Goal: Complete application form: Complete application form

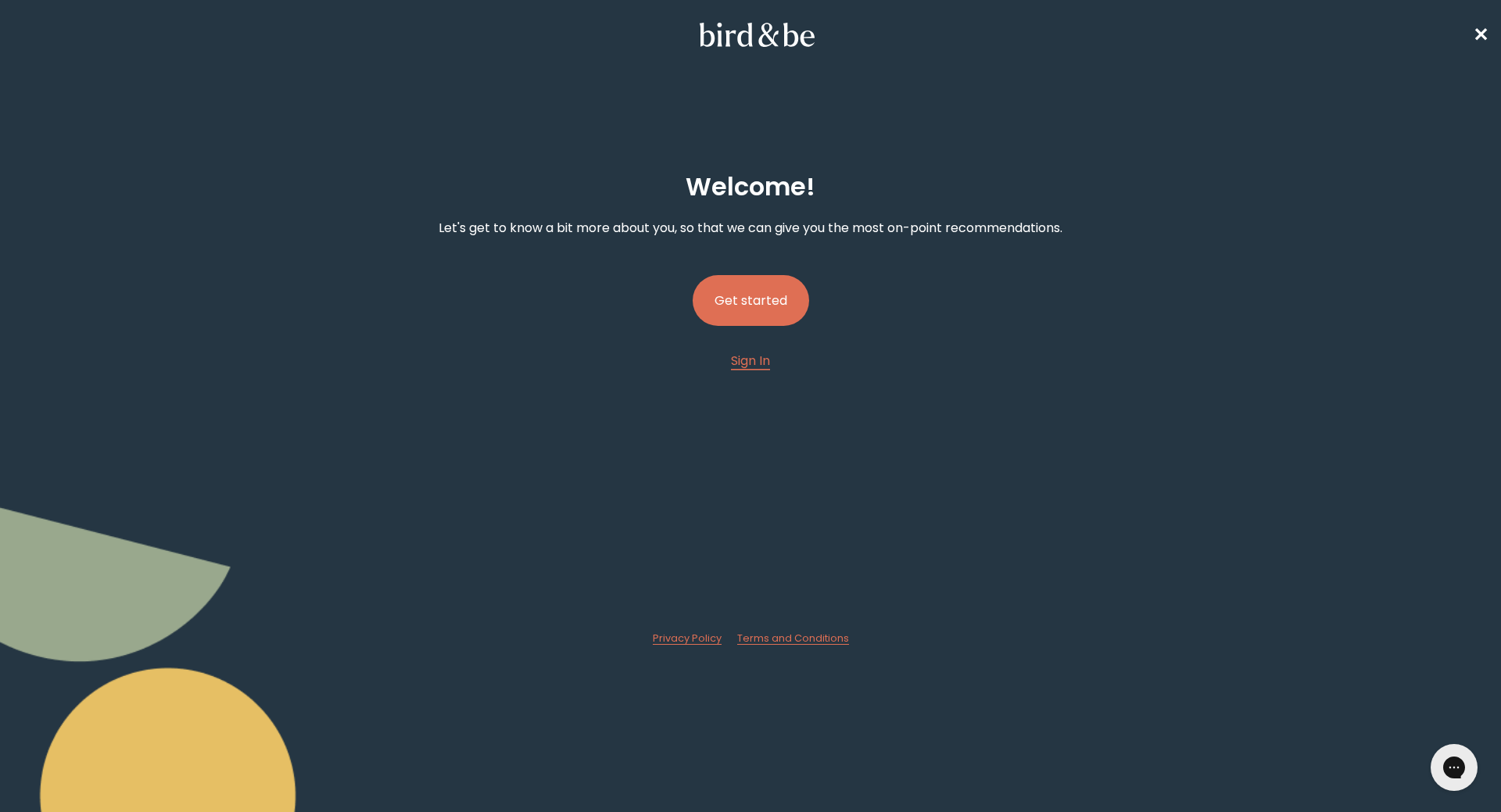
click at [758, 293] on button "Get started" at bounding box center [750, 301] width 116 height 51
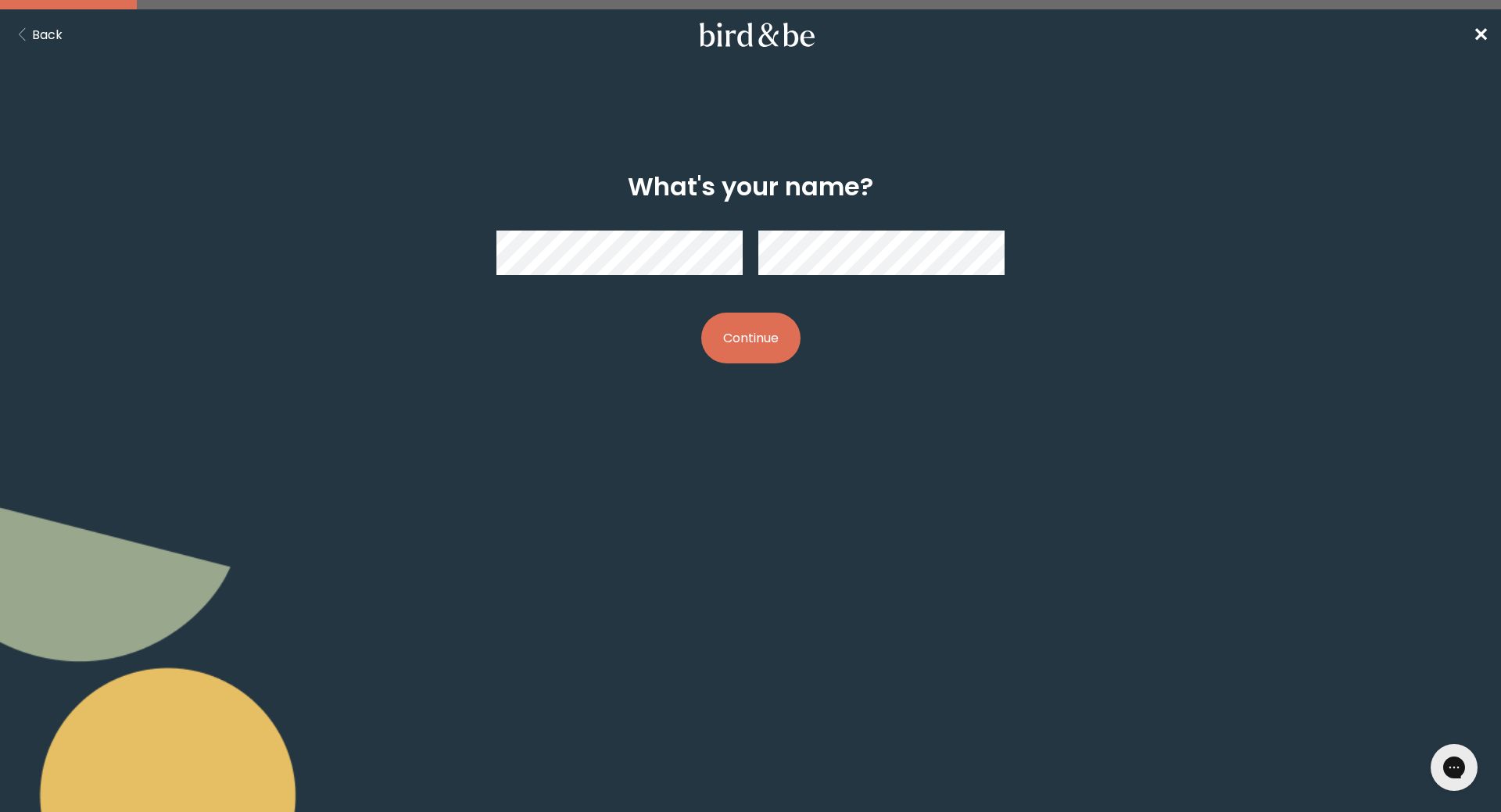
click at [740, 358] on button "Continue" at bounding box center [751, 338] width 100 height 51
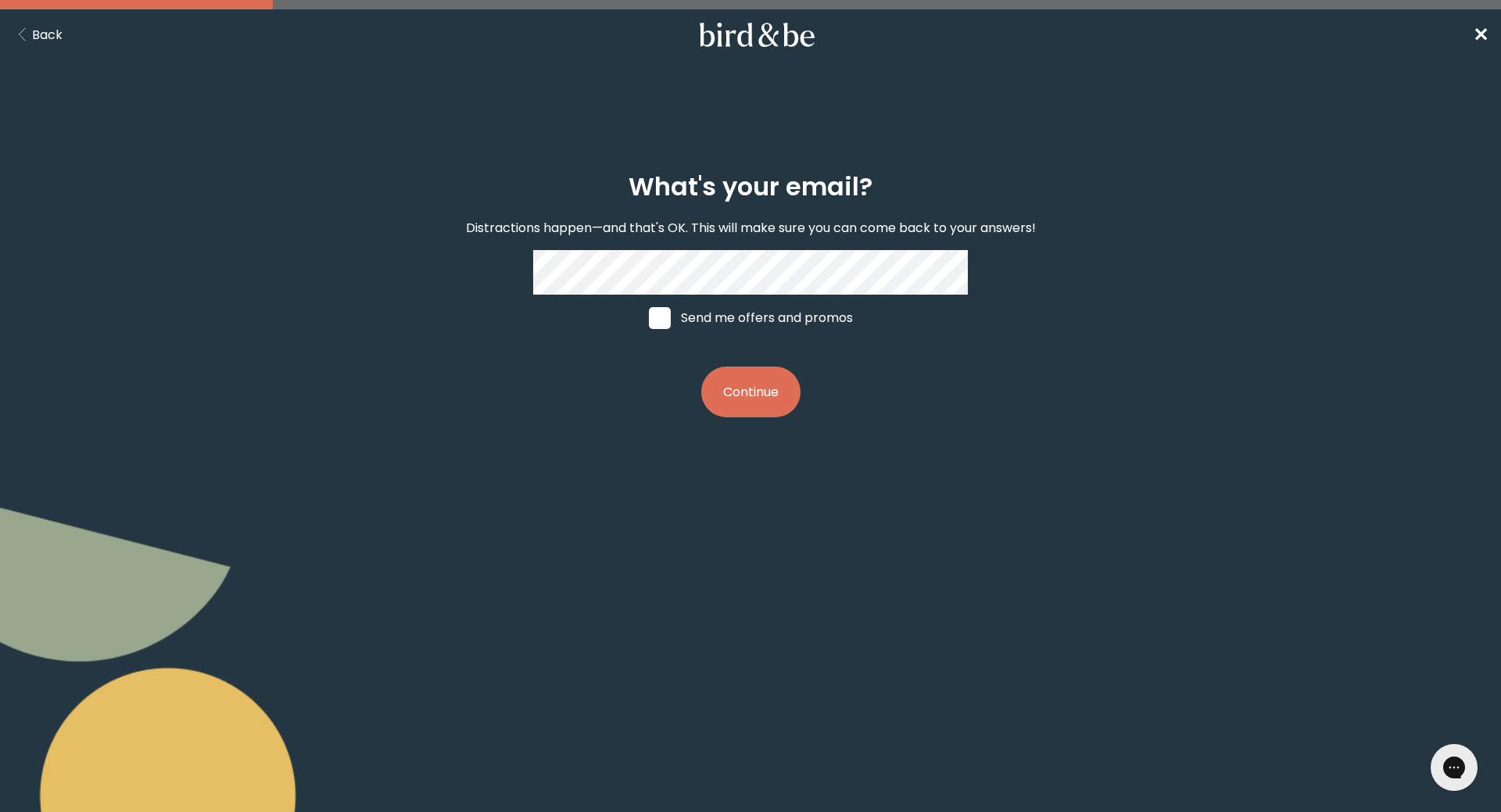
click at [776, 397] on button "Continue" at bounding box center [751, 392] width 100 height 51
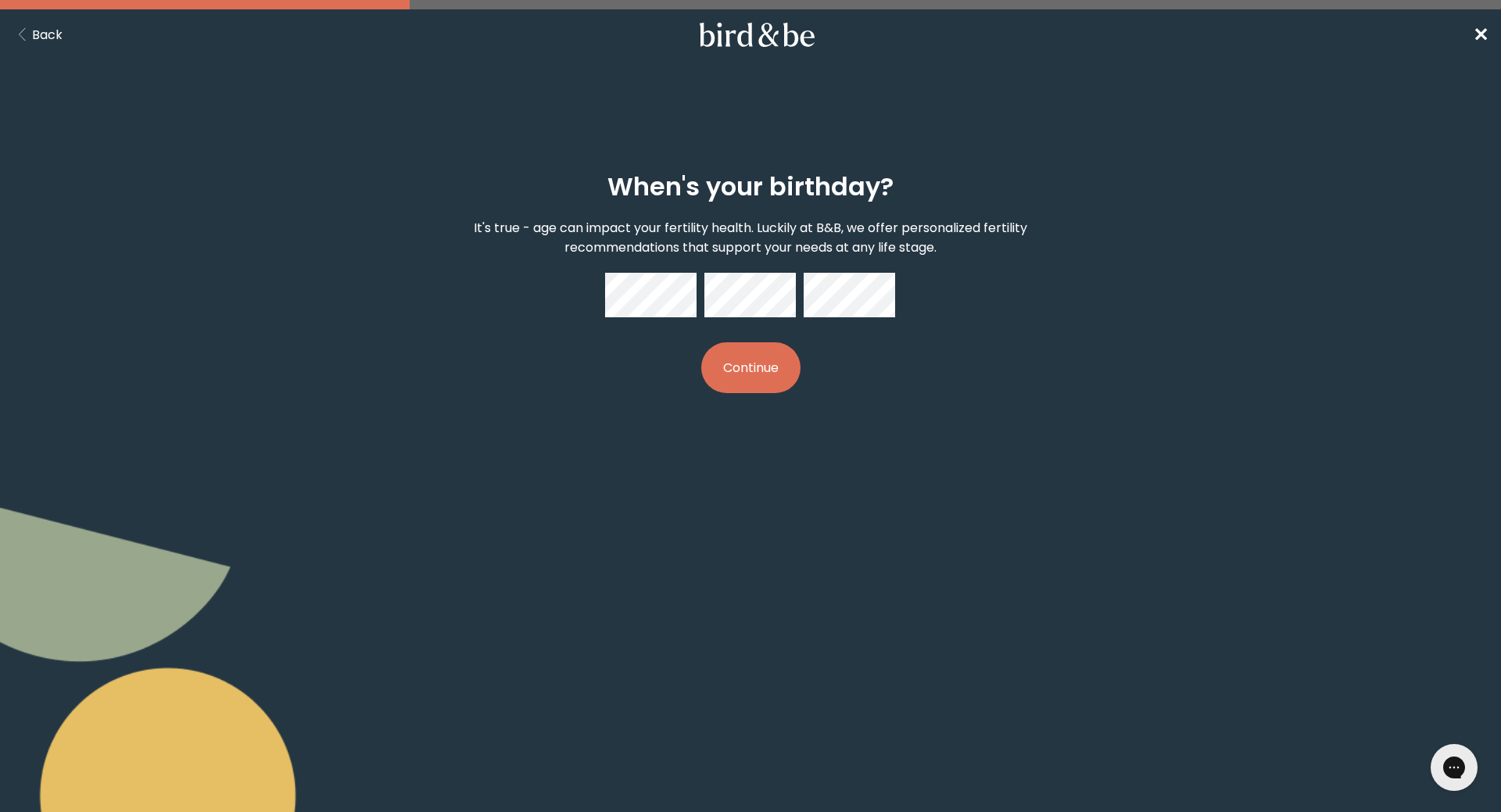
click at [780, 390] on button "Continue" at bounding box center [751, 368] width 100 height 51
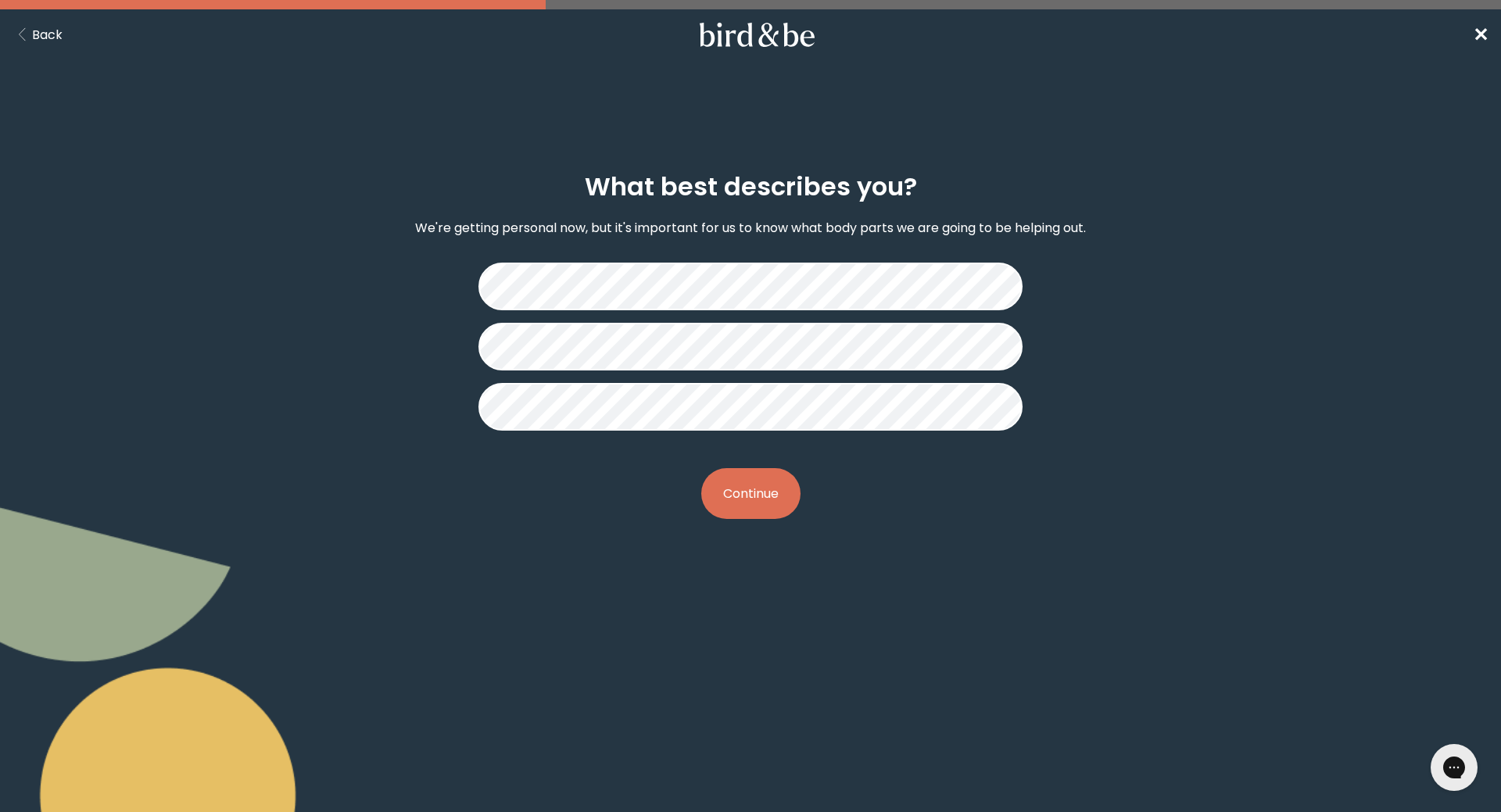
click at [770, 497] on button "Continue" at bounding box center [751, 494] width 100 height 51
click at [748, 508] on button "Continue" at bounding box center [751, 494] width 100 height 51
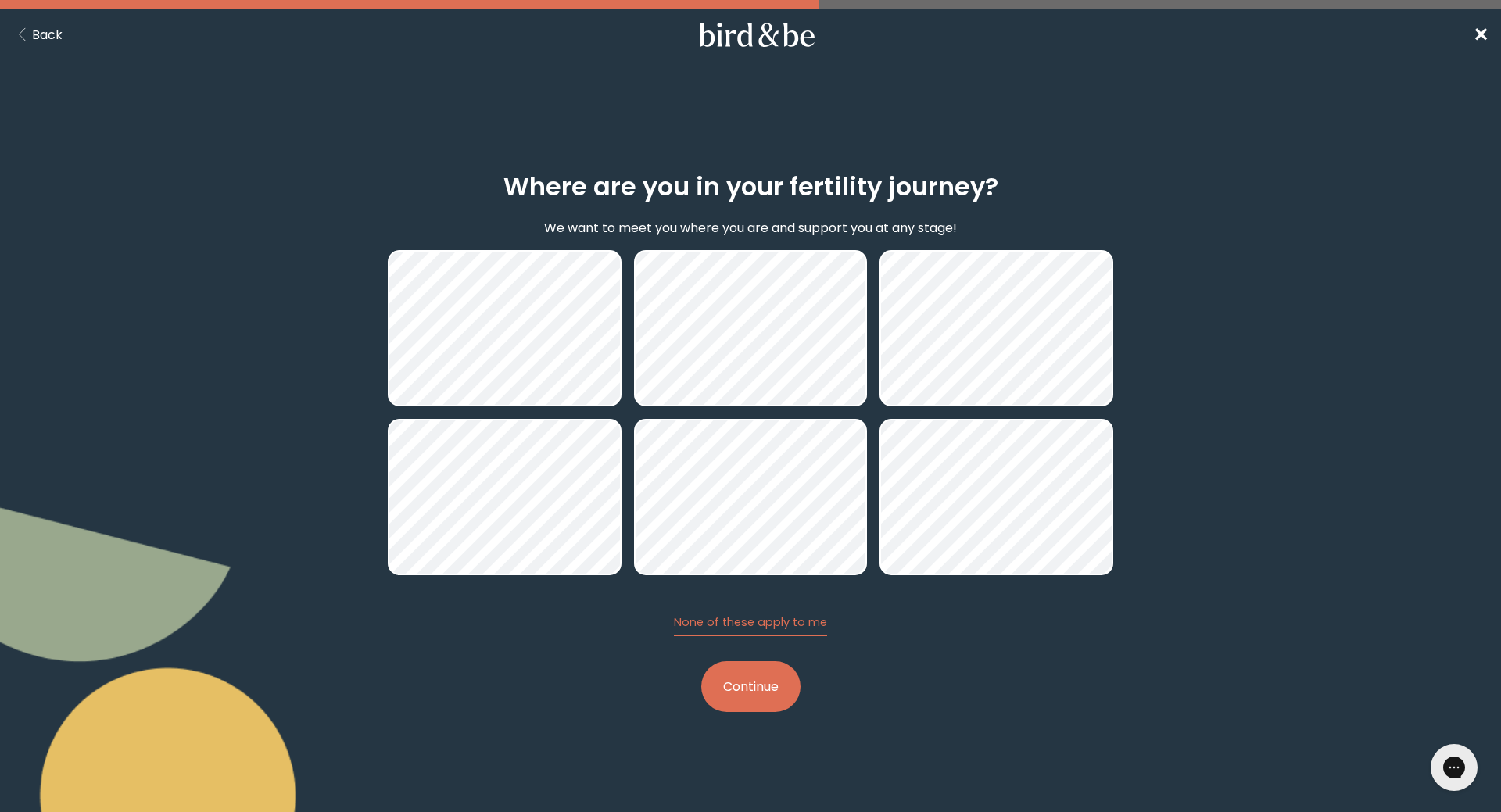
click at [756, 693] on button "Continue" at bounding box center [751, 687] width 100 height 51
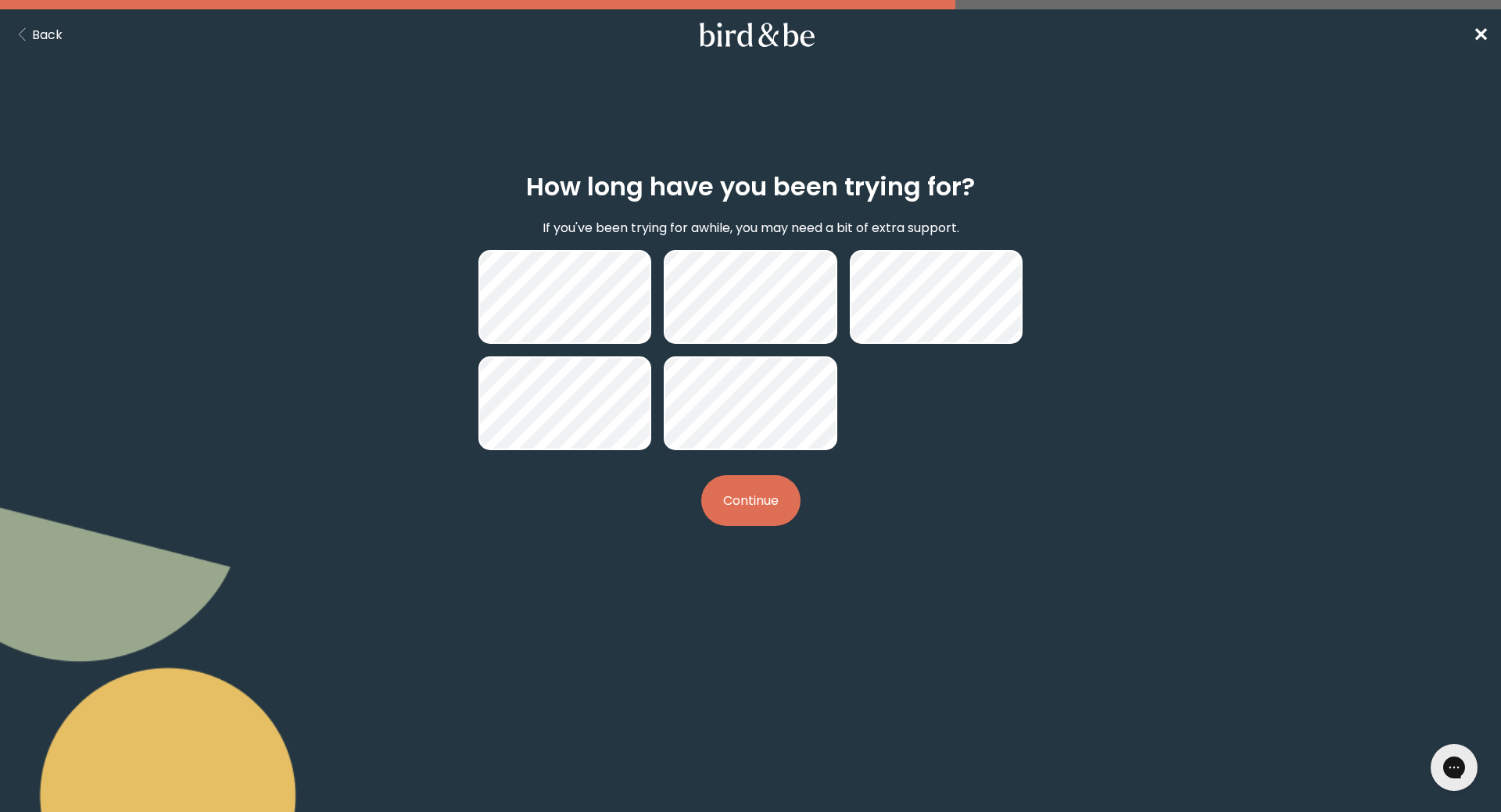
click at [749, 522] on button "Continue" at bounding box center [751, 501] width 100 height 51
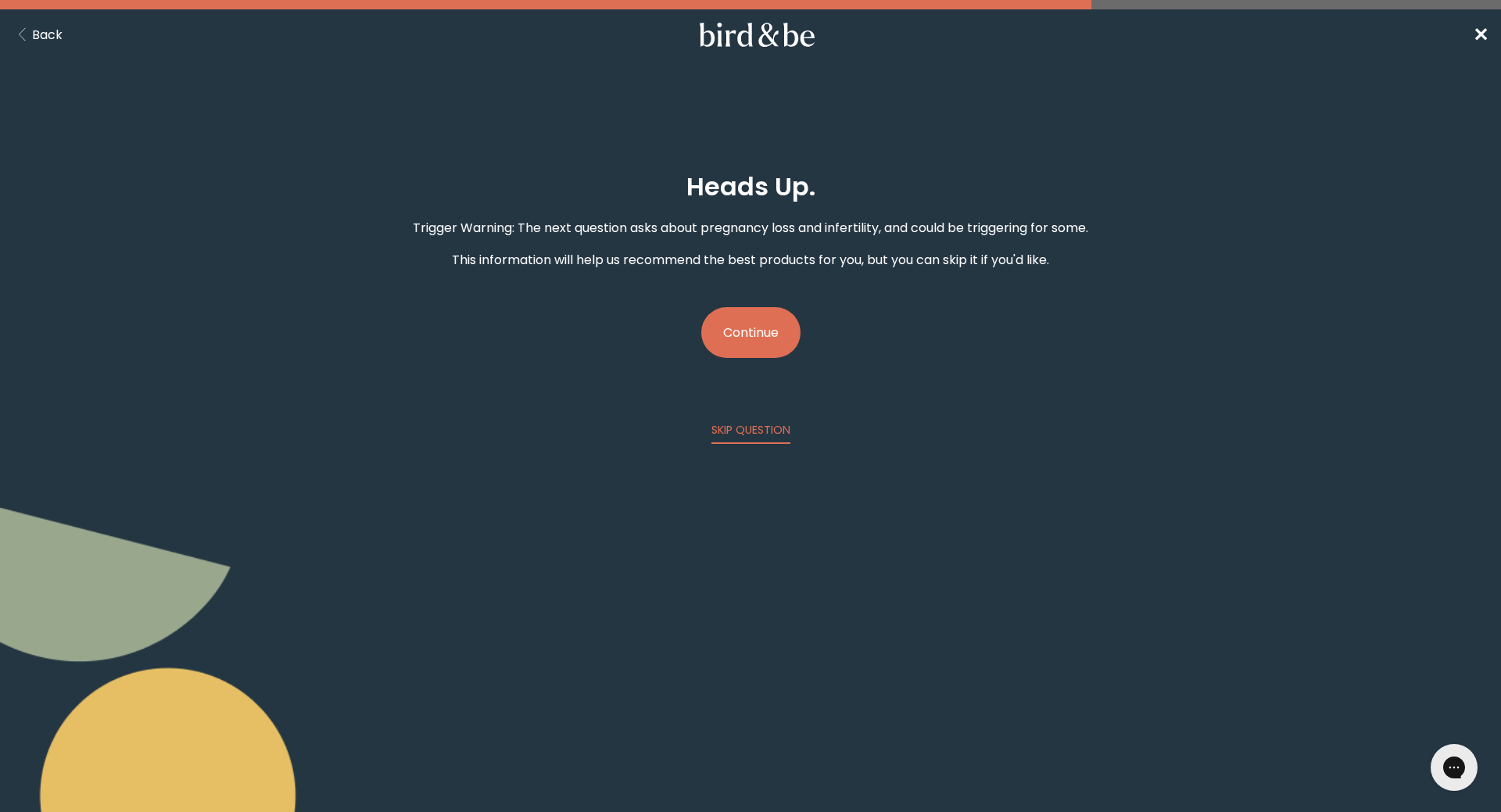
click at [773, 337] on button "Continue" at bounding box center [751, 333] width 100 height 51
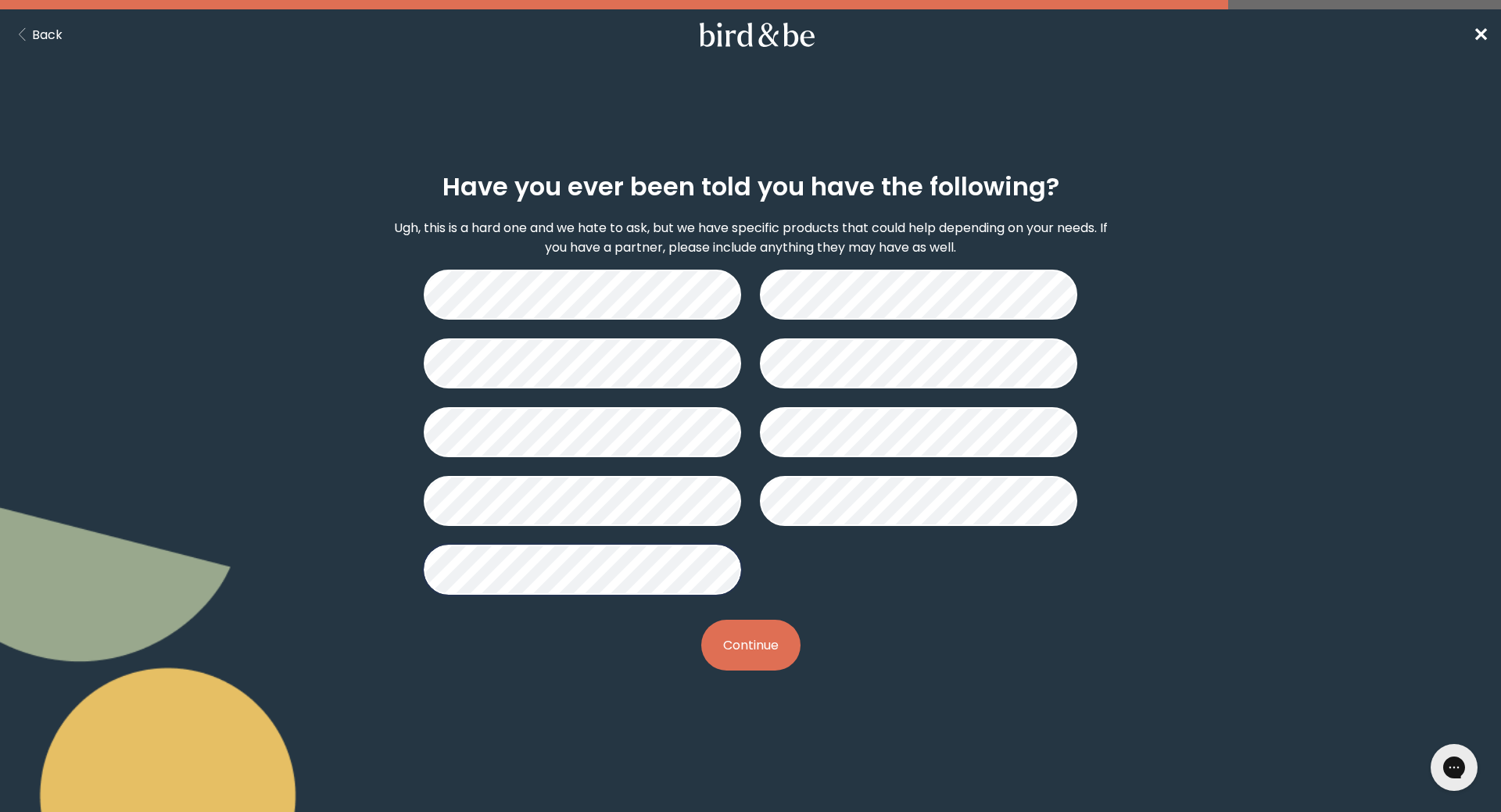
click at [772, 641] on button "Continue" at bounding box center [751, 646] width 100 height 51
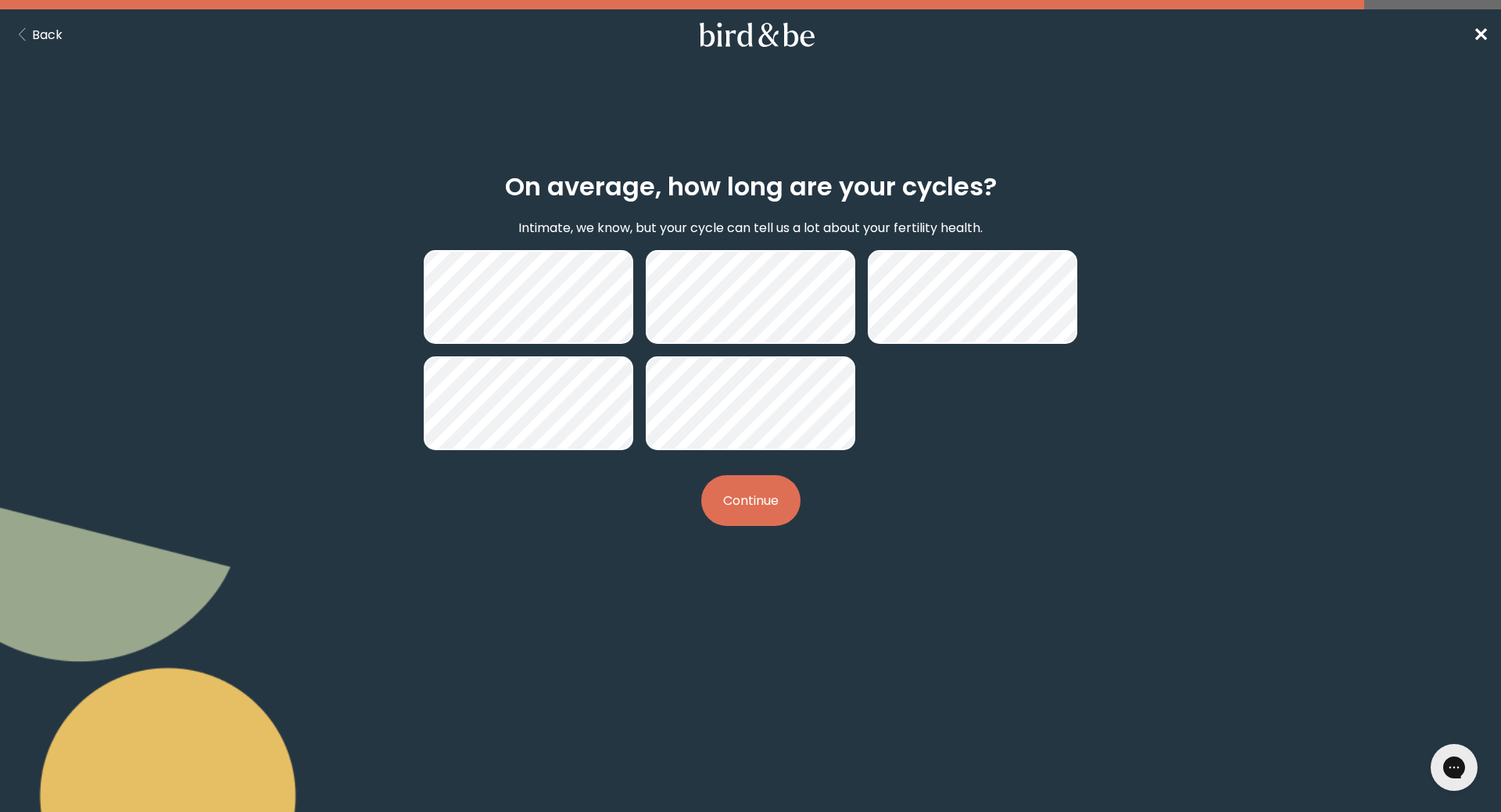
click at [766, 522] on button "Continue" at bounding box center [751, 501] width 100 height 51
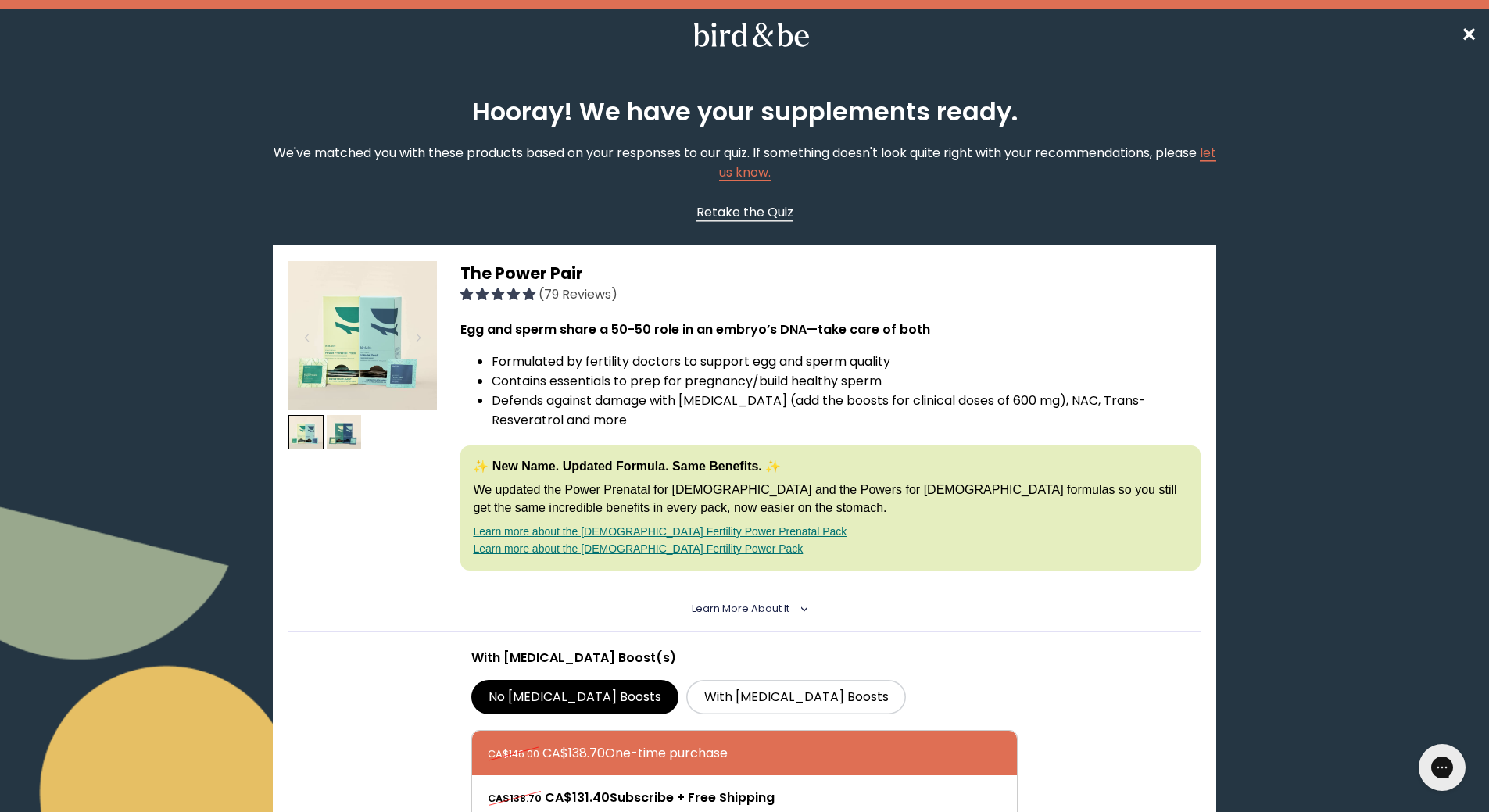
click at [777, 207] on span "Retake the Quiz" at bounding box center [745, 212] width 97 height 18
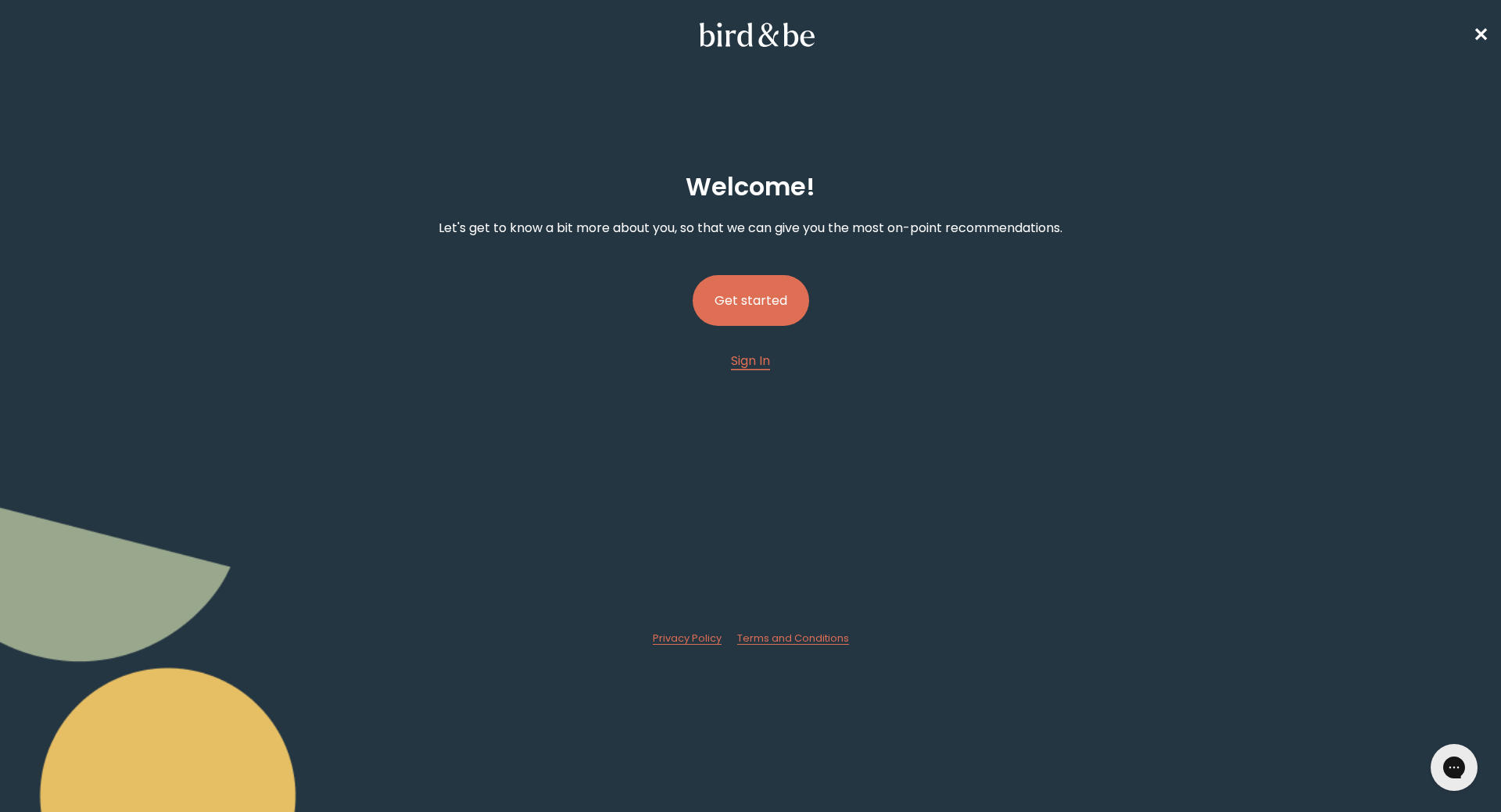
click at [739, 296] on button "Get started" at bounding box center [750, 301] width 116 height 51
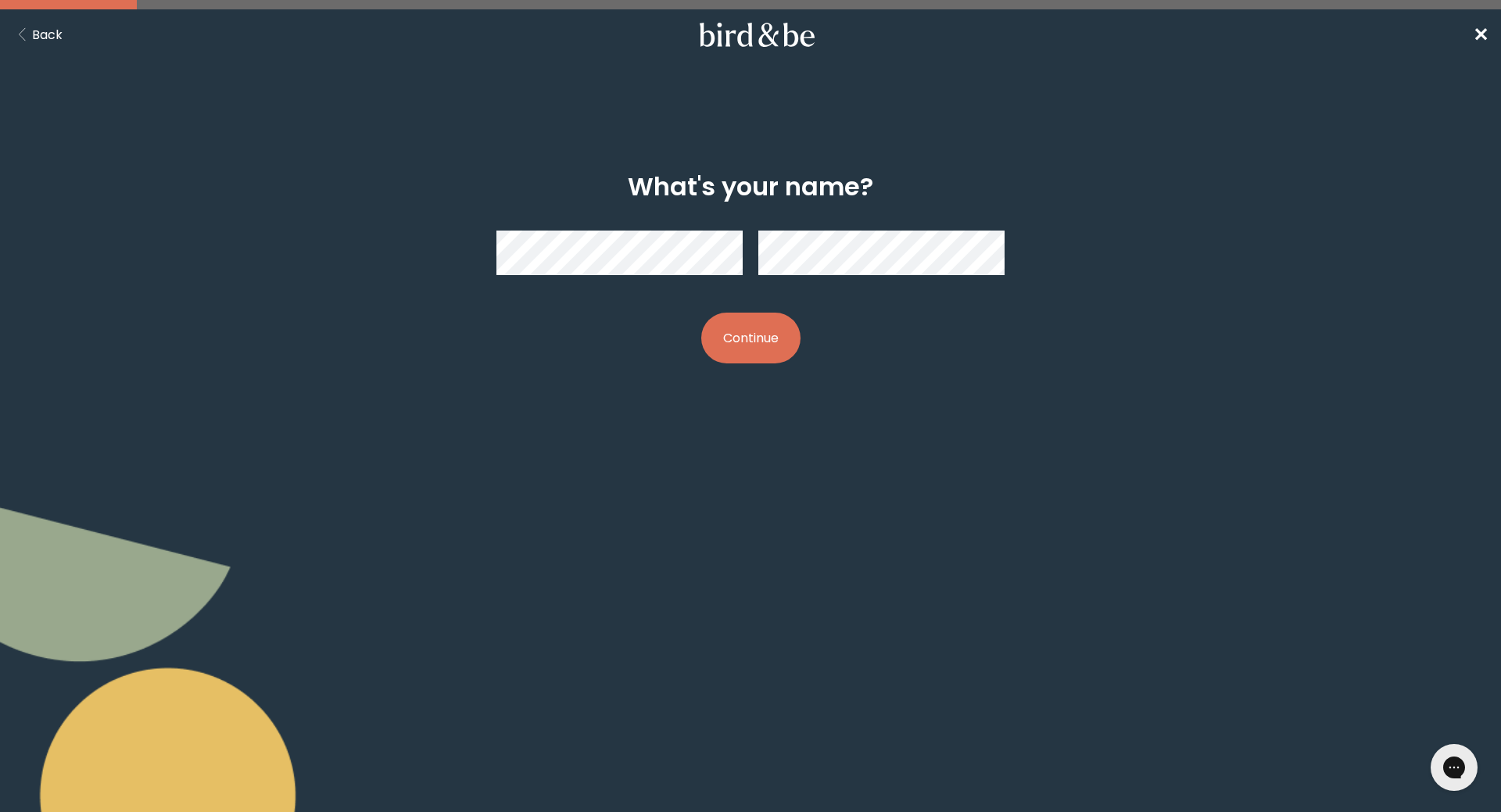
click at [746, 347] on button "Continue" at bounding box center [751, 338] width 100 height 51
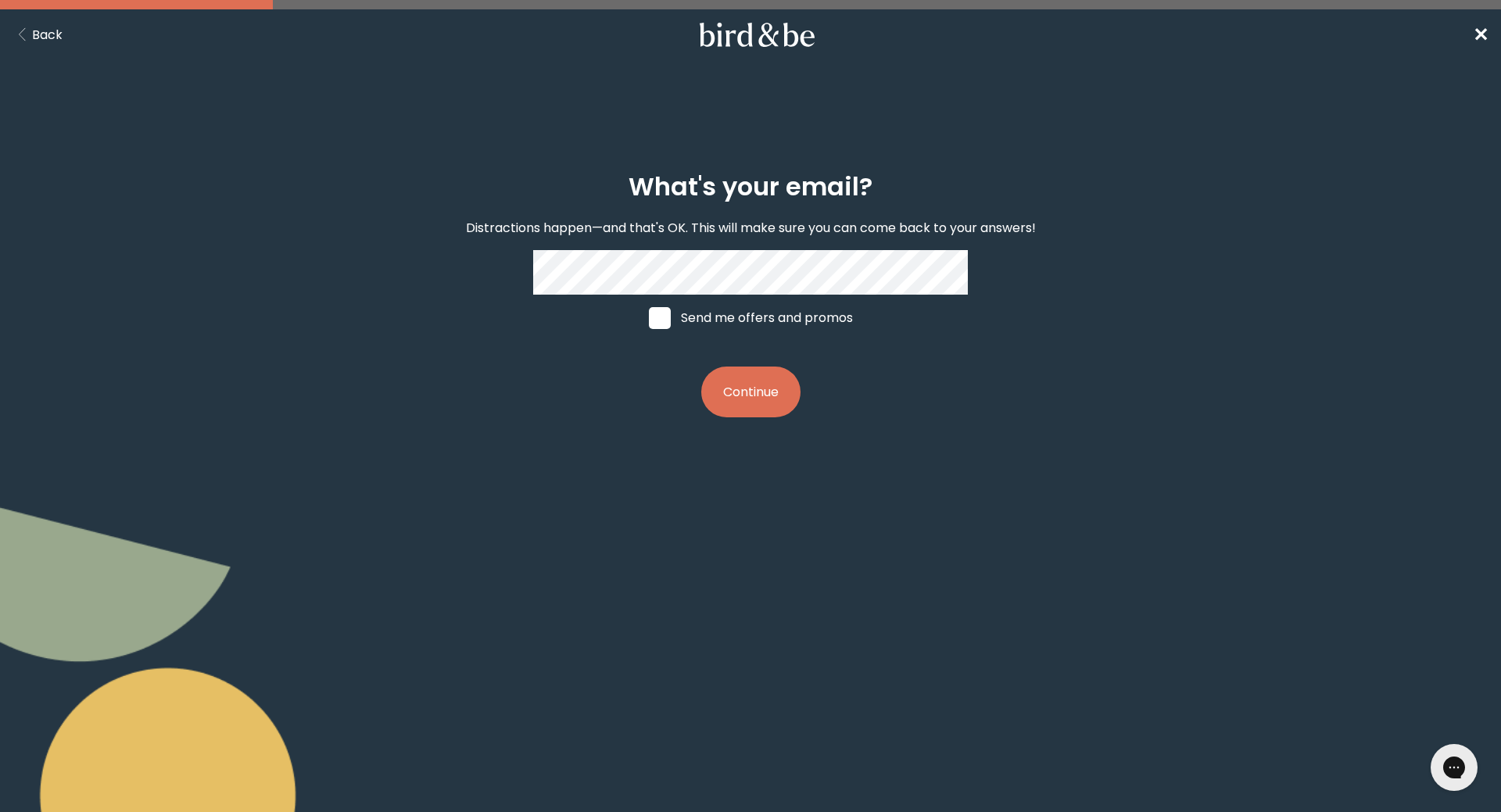
click at [737, 390] on button "Continue" at bounding box center [751, 392] width 100 height 51
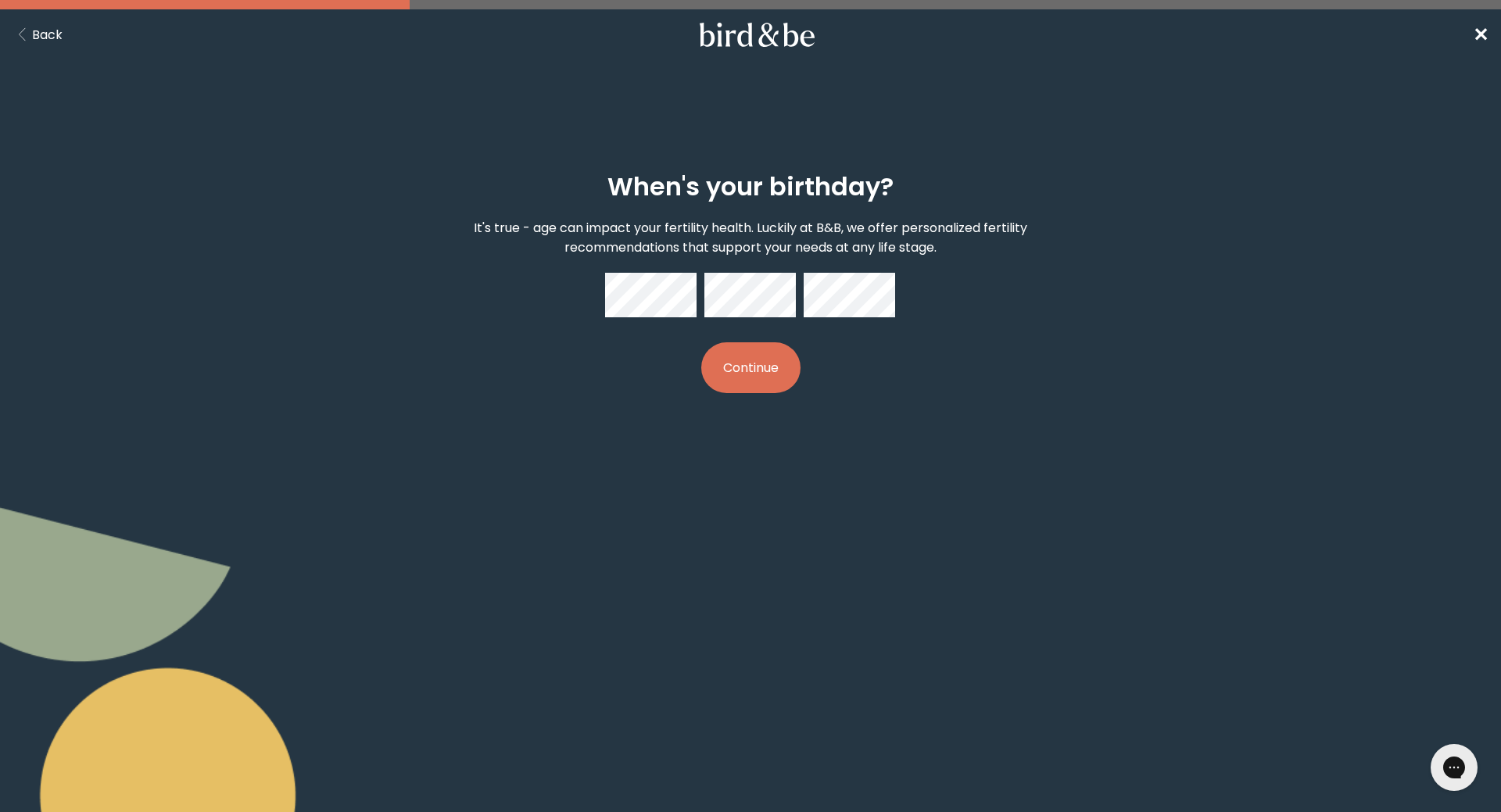
drag, startPoint x: 780, startPoint y: 365, endPoint x: 784, endPoint y: 374, distance: 9.8
click at [778, 365] on button "Continue" at bounding box center [751, 368] width 100 height 51
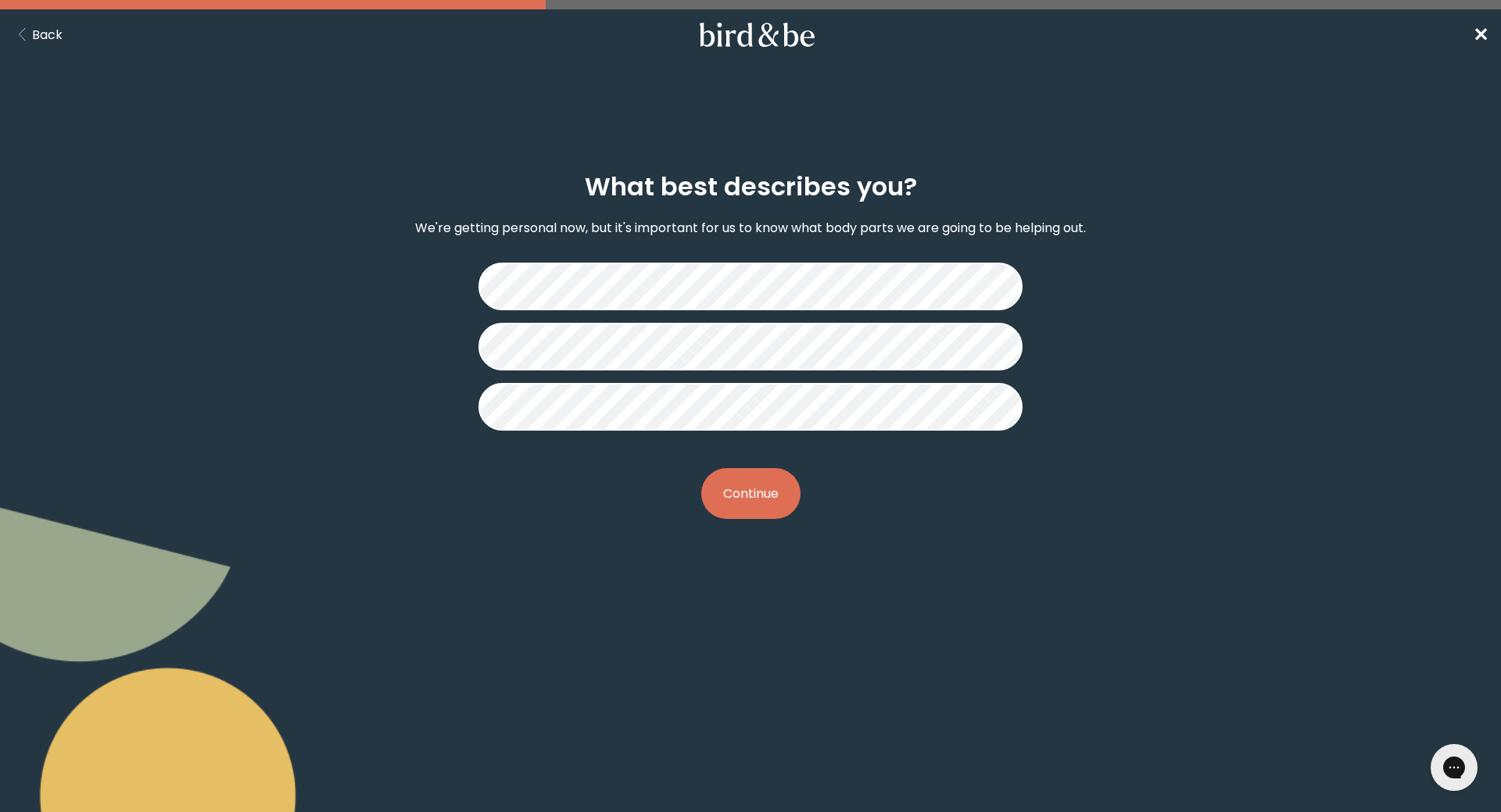
click at [772, 495] on button "Continue" at bounding box center [751, 494] width 100 height 51
click at [762, 490] on button "Continue" at bounding box center [751, 494] width 100 height 51
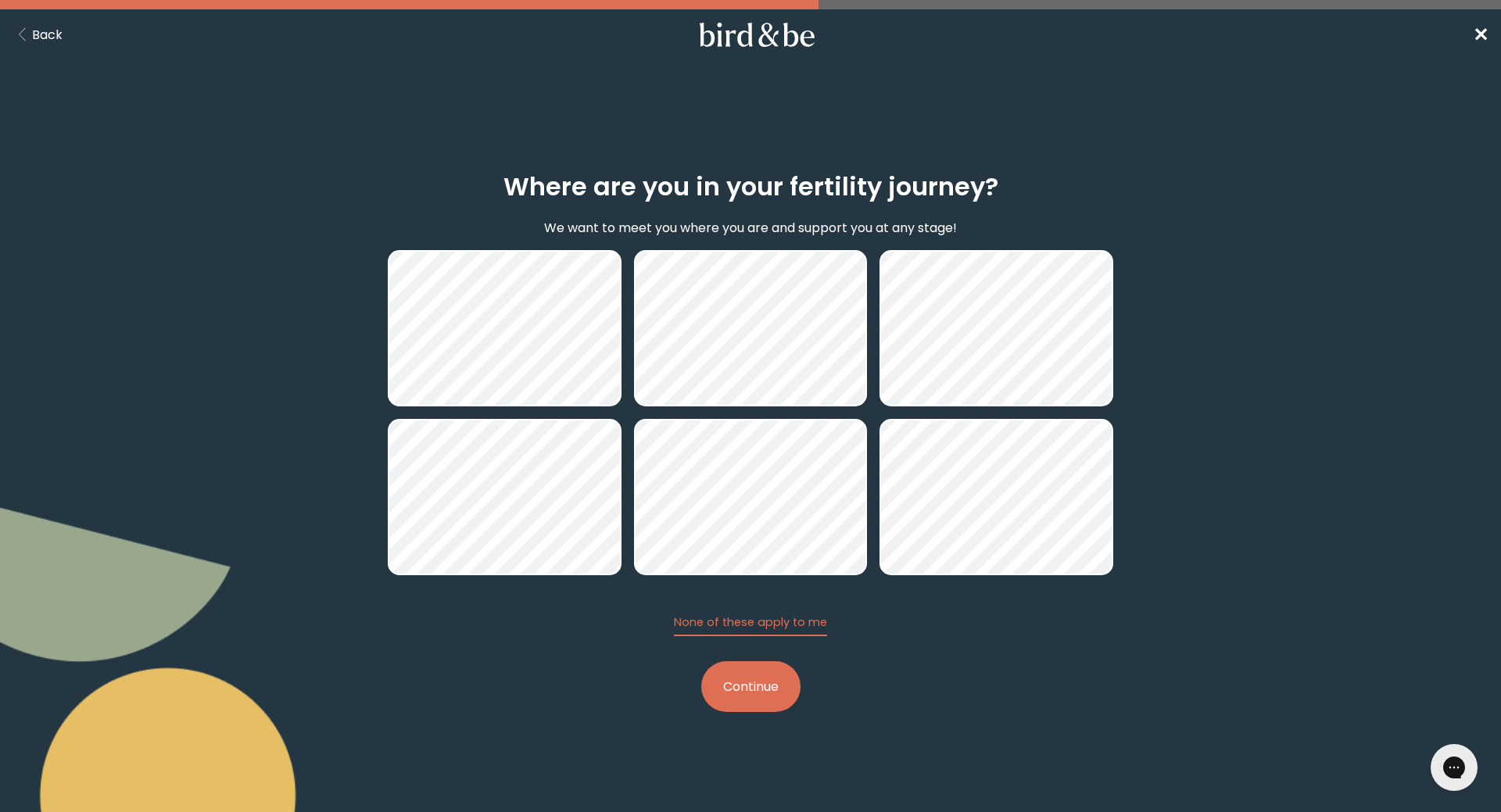
click at [779, 690] on button "Continue" at bounding box center [751, 687] width 100 height 51
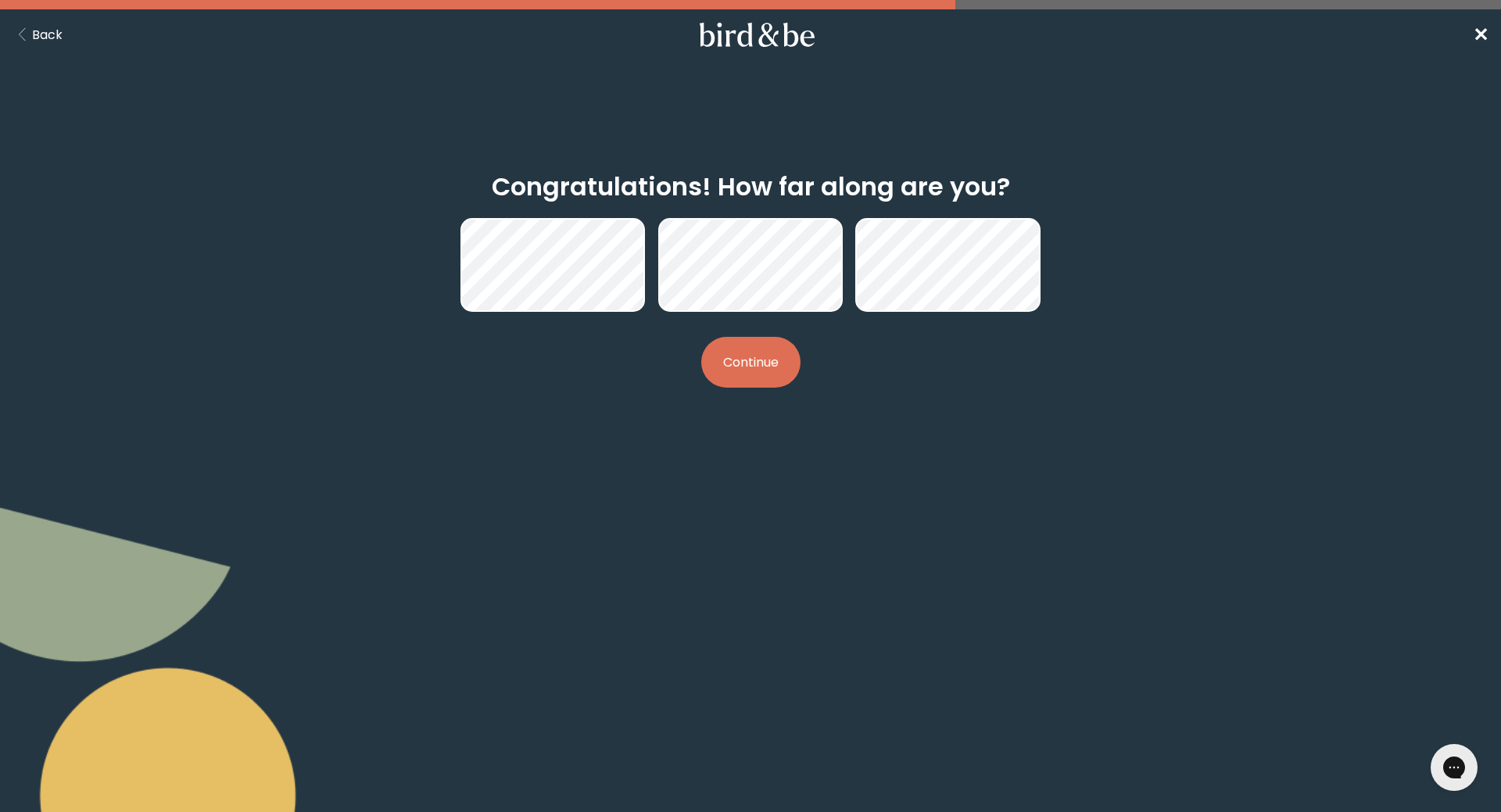
click at [738, 368] on button "Continue" at bounding box center [751, 362] width 100 height 51
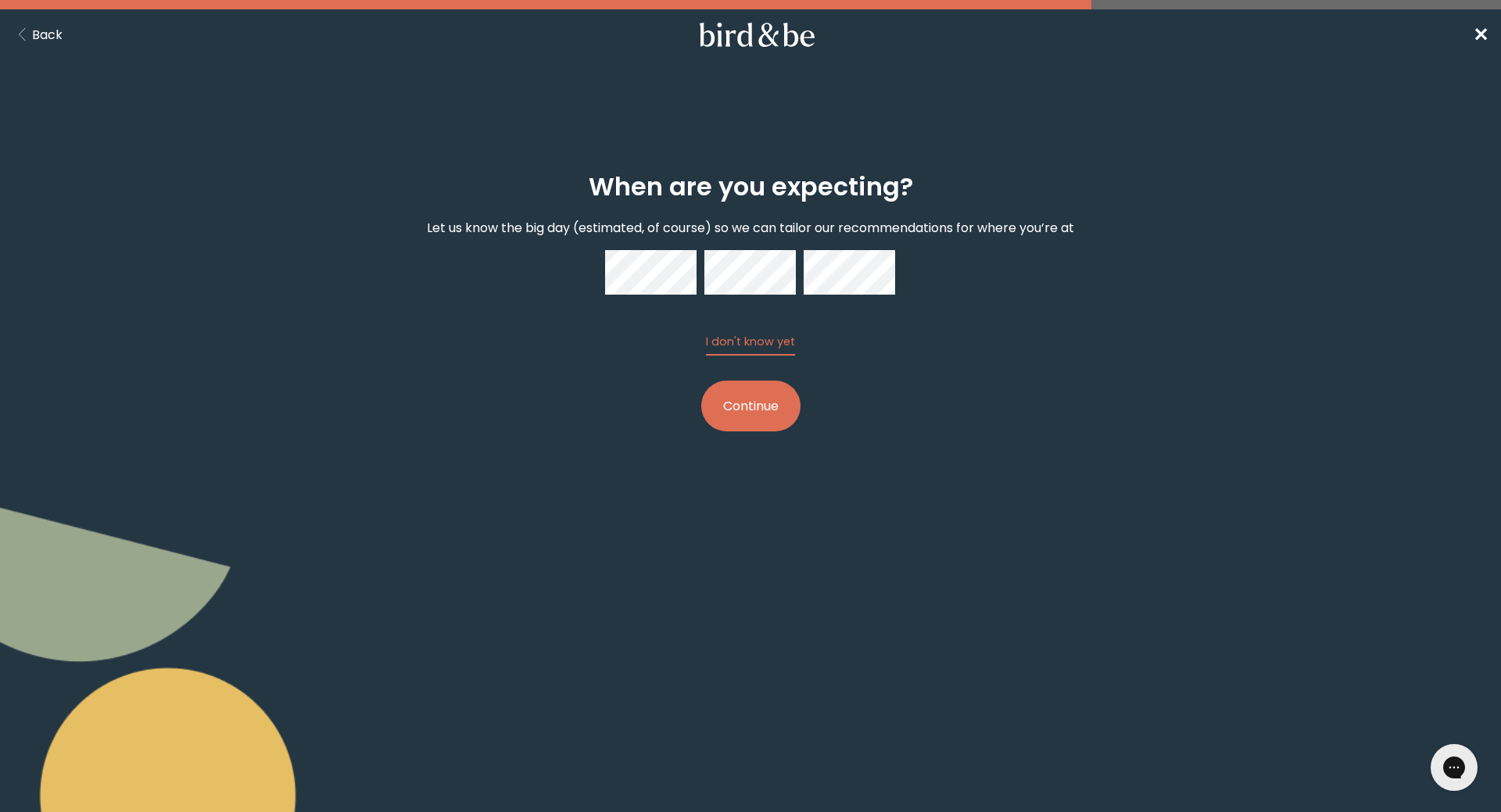
drag, startPoint x: 787, startPoint y: 416, endPoint x: 806, endPoint y: 390, distance: 32.2
click at [786, 416] on button "Continue" at bounding box center [751, 406] width 100 height 51
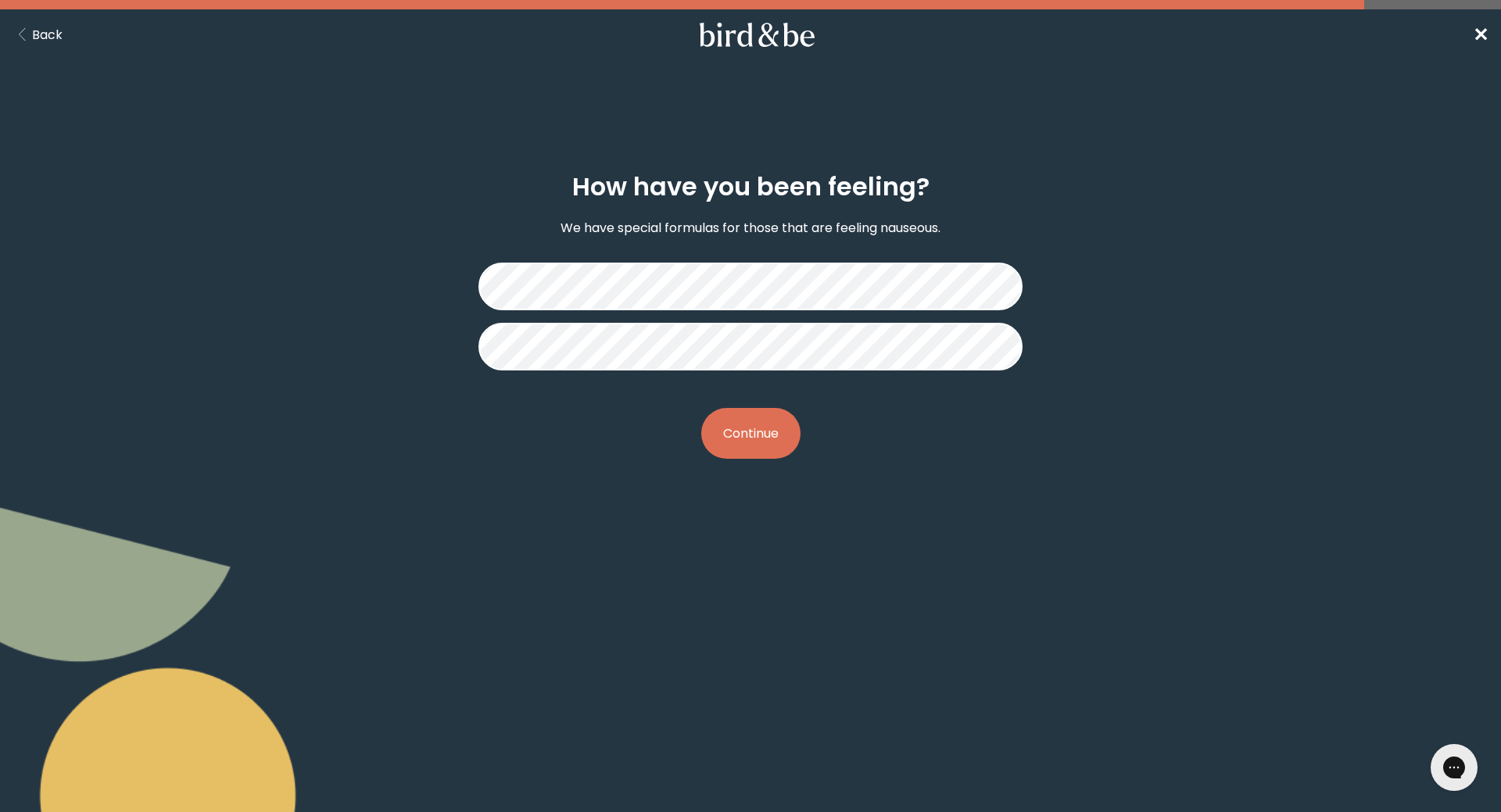
click at [774, 418] on button "Continue" at bounding box center [751, 433] width 100 height 51
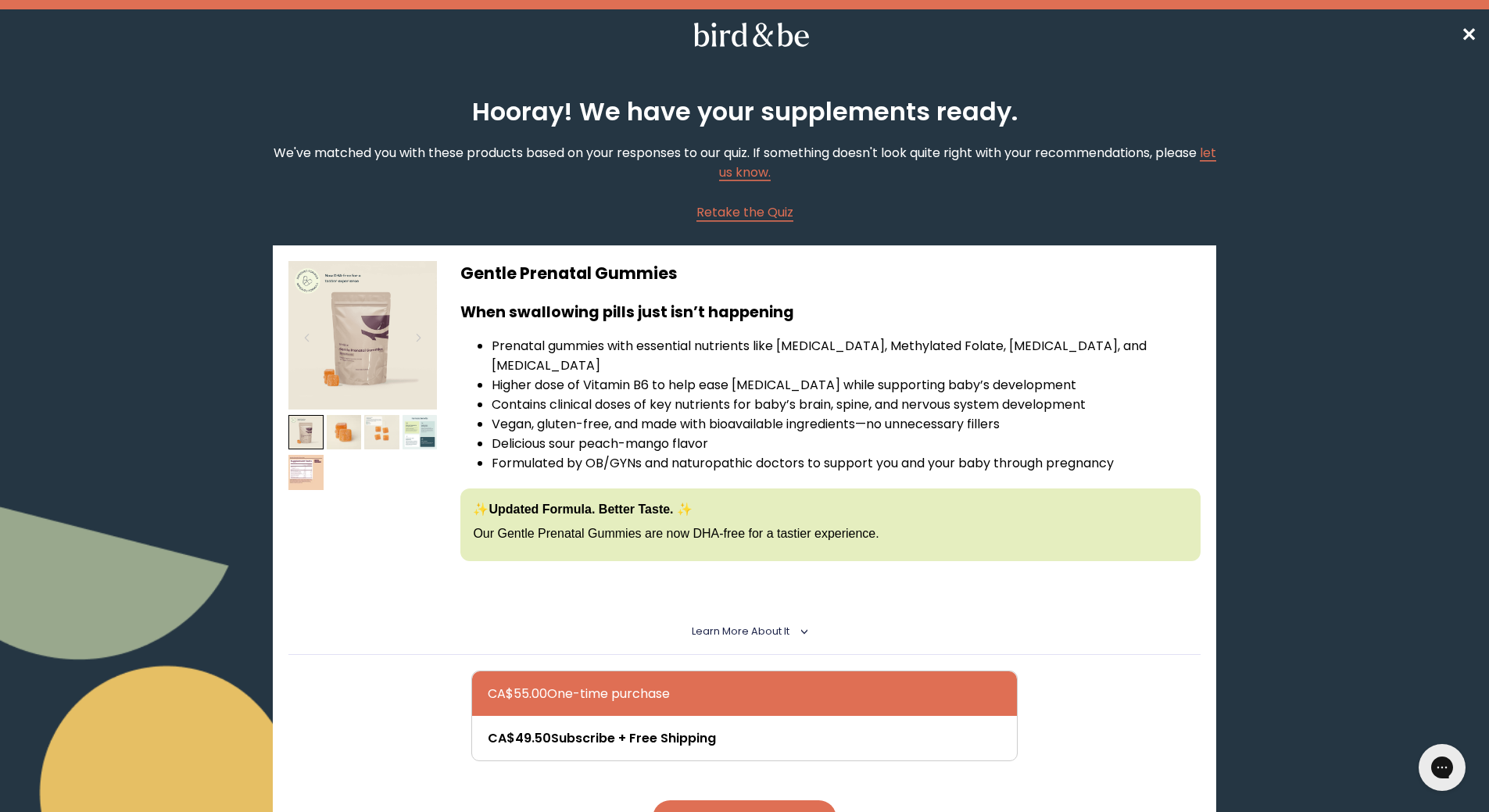
click at [743, 21] on nav "✕" at bounding box center [744, 34] width 1489 height 50
